Goal: Task Accomplishment & Management: Complete application form

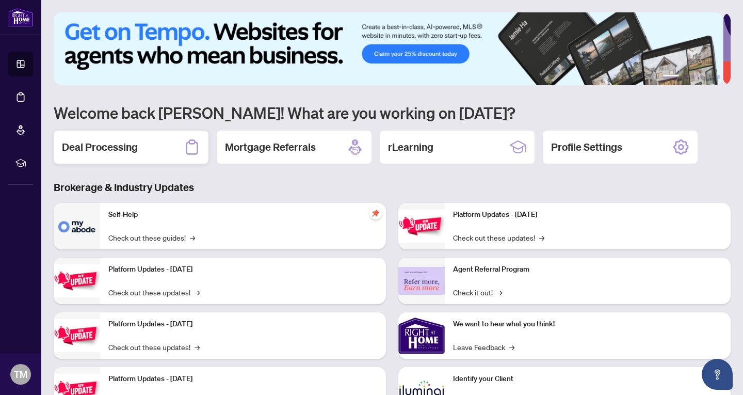
click at [123, 148] on h2 "Deal Processing" at bounding box center [100, 147] width 76 height 14
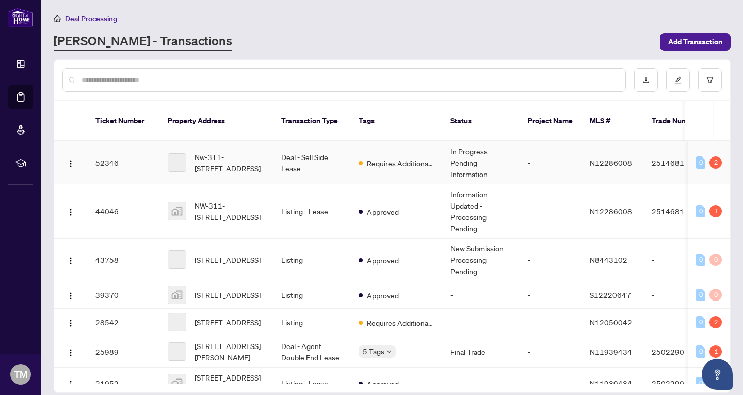
click at [302, 148] on td "Deal - Sell Side Lease" at bounding box center [311, 162] width 77 height 43
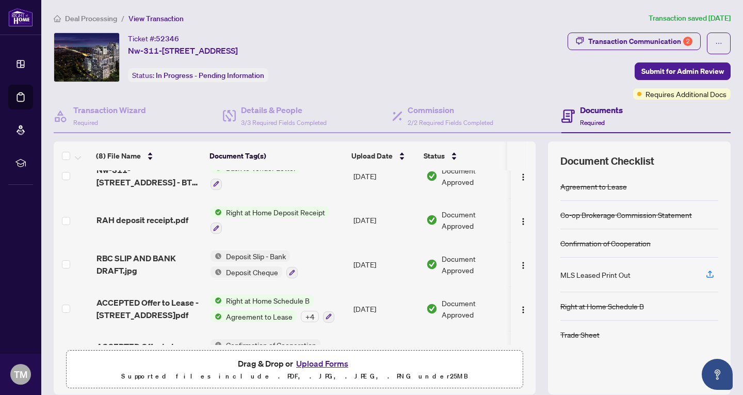
scroll to position [103, 0]
click at [312, 366] on button "Upload Forms" at bounding box center [322, 362] width 58 height 13
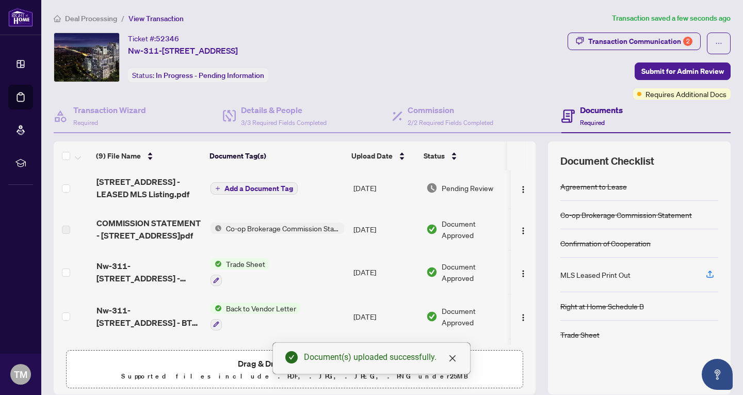
scroll to position [0, 0]
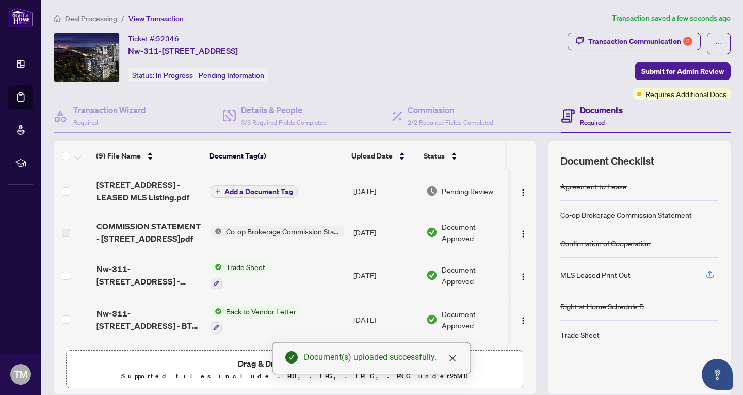
click at [272, 190] on span "Add a Document Tag" at bounding box center [258, 191] width 69 height 7
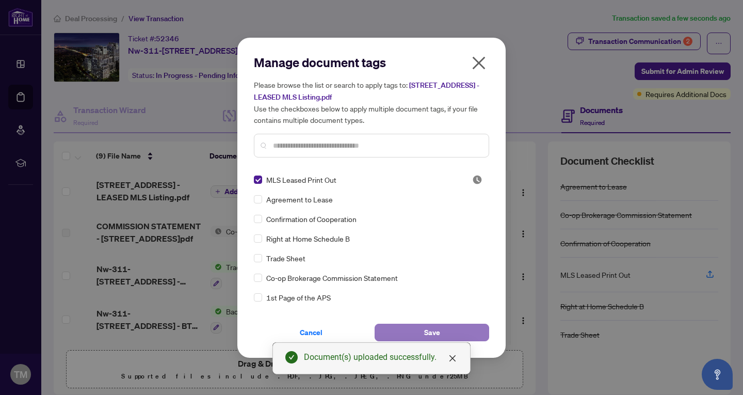
click at [409, 329] on button "Save" at bounding box center [432, 332] width 115 height 18
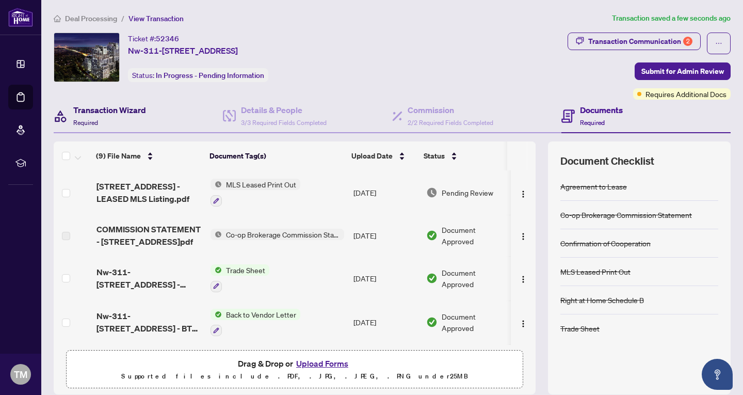
click at [118, 111] on h4 "Transaction Wizard" at bounding box center [109, 110] width 73 height 12
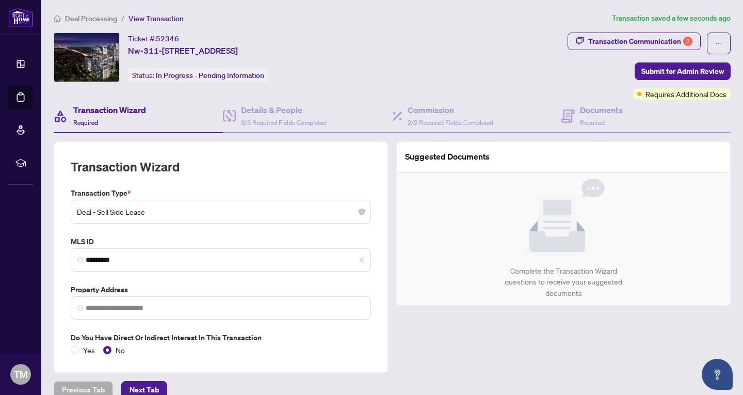
type input "**********"
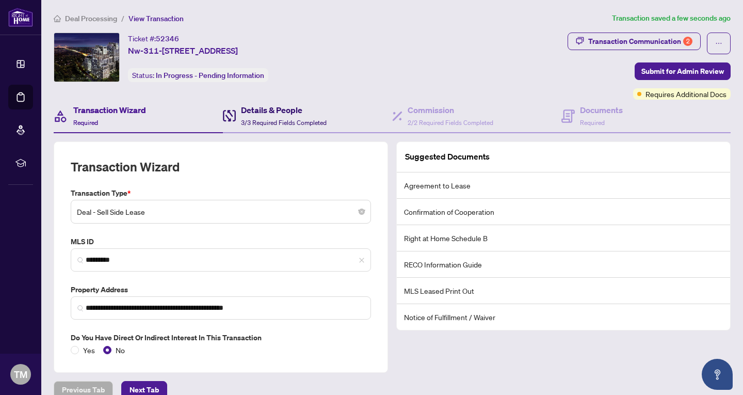
click at [293, 116] on h4 "Details & People" at bounding box center [284, 110] width 86 height 12
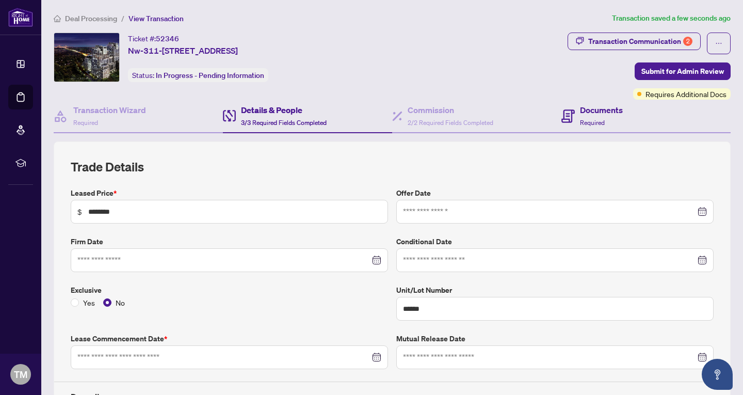
type input "**********"
click at [608, 114] on h4 "Documents" at bounding box center [601, 110] width 43 height 12
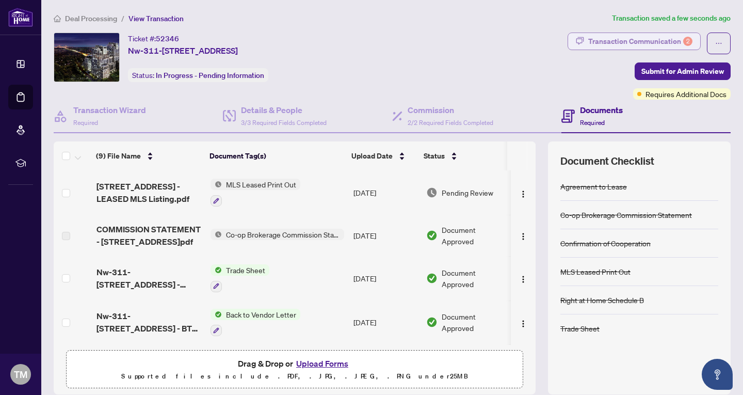
click at [683, 39] on div "2" at bounding box center [687, 41] width 9 height 9
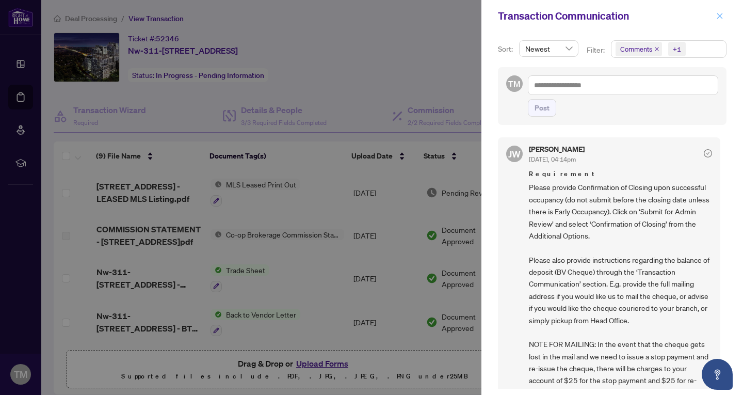
click at [719, 18] on icon "close" at bounding box center [719, 15] width 7 height 7
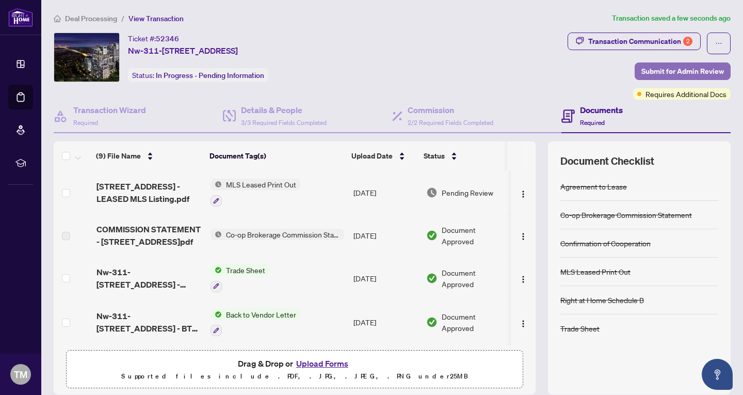
click at [684, 72] on span "Submit for Admin Review" at bounding box center [682, 71] width 83 height 17
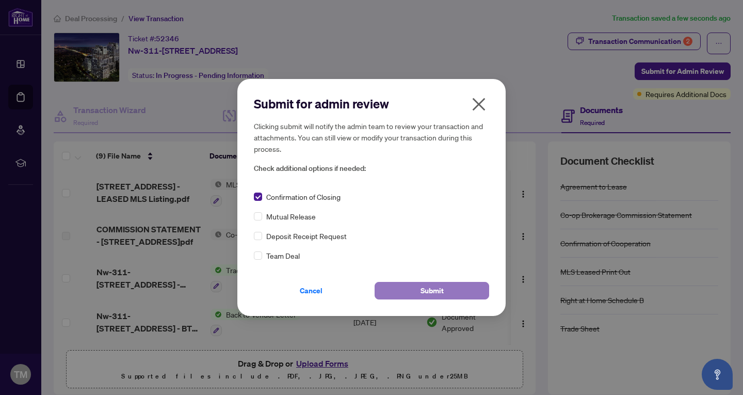
click at [429, 291] on span "Submit" at bounding box center [431, 290] width 23 height 17
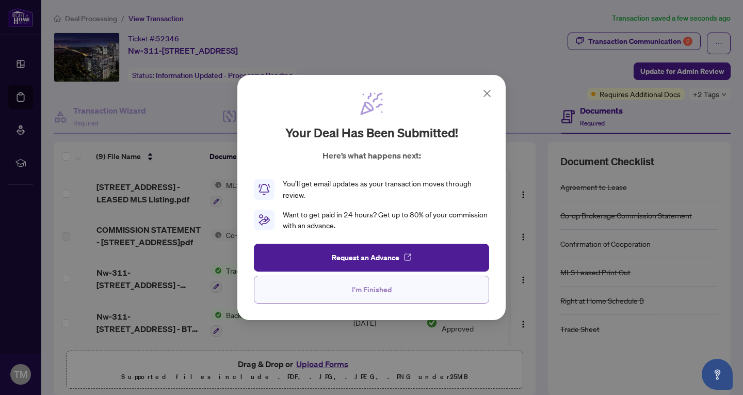
click at [372, 288] on span "I'm Finished" at bounding box center [372, 289] width 40 height 17
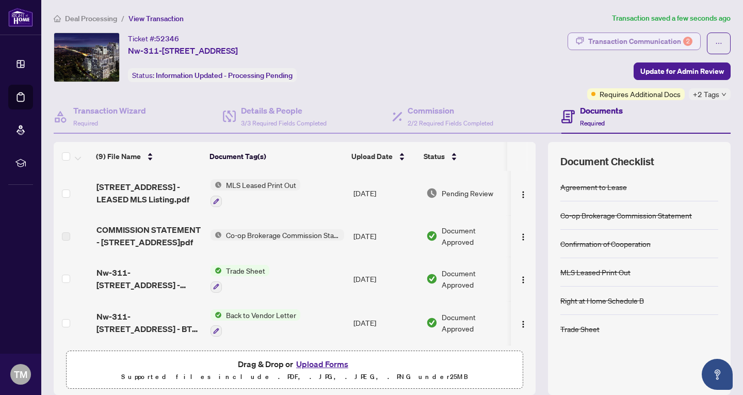
click at [684, 40] on div "2" at bounding box center [687, 41] width 9 height 9
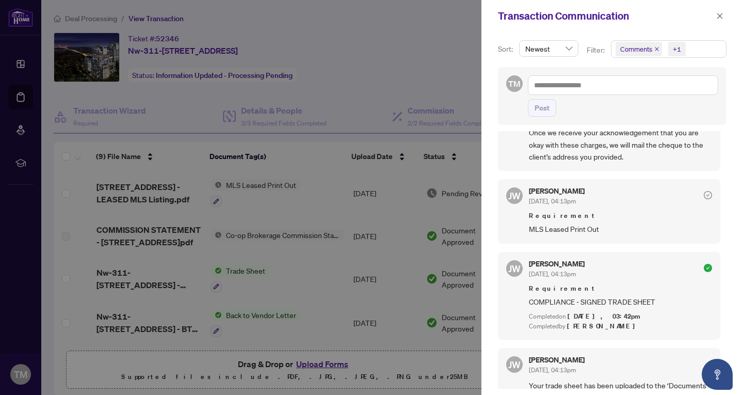
scroll to position [258, 0]
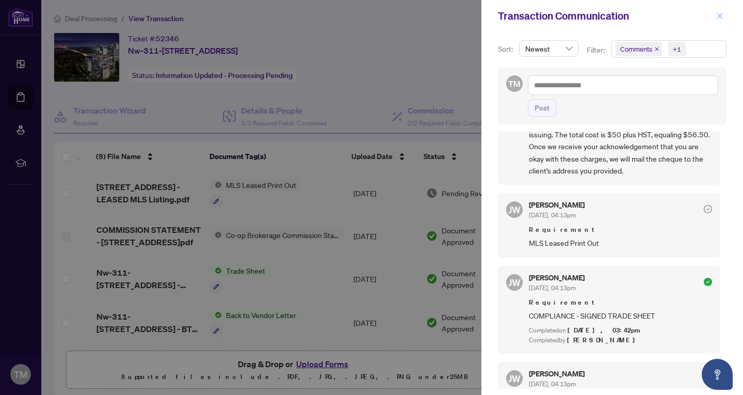
click at [721, 18] on icon "close" at bounding box center [719, 15] width 7 height 7
